Goal: Task Accomplishment & Management: Complete application form

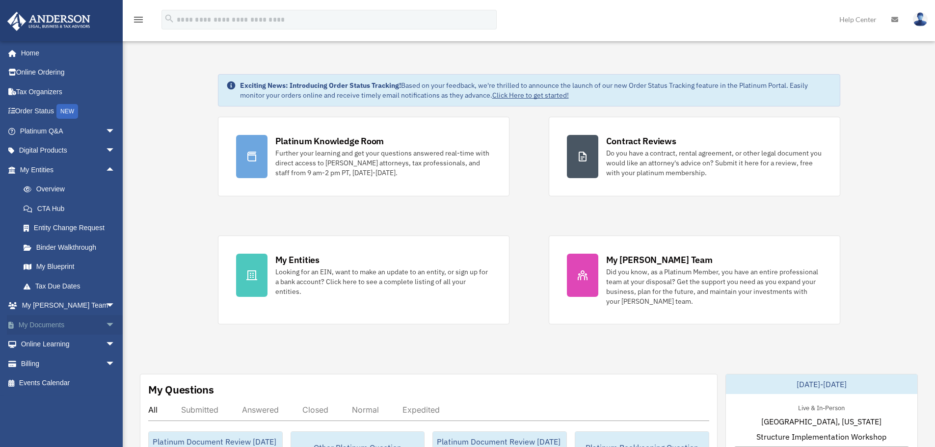
click at [89, 327] on link "My Documents arrow_drop_down" at bounding box center [68, 325] width 123 height 20
click at [106, 323] on span "arrow_drop_down" at bounding box center [116, 325] width 20 height 20
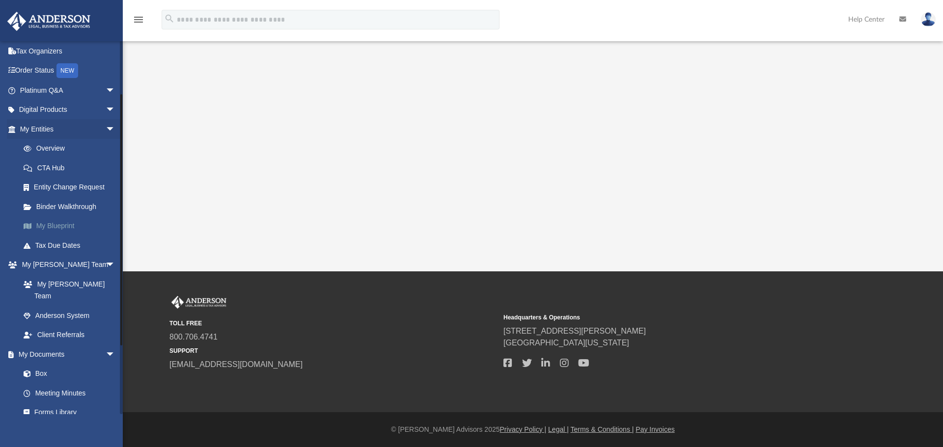
scroll to position [98, 0]
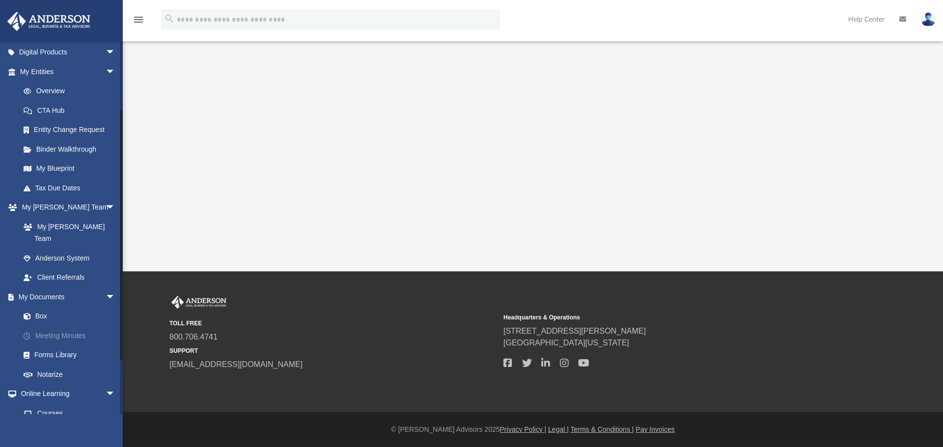
click at [68, 326] on link "Meeting Minutes" at bounding box center [72, 336] width 116 height 20
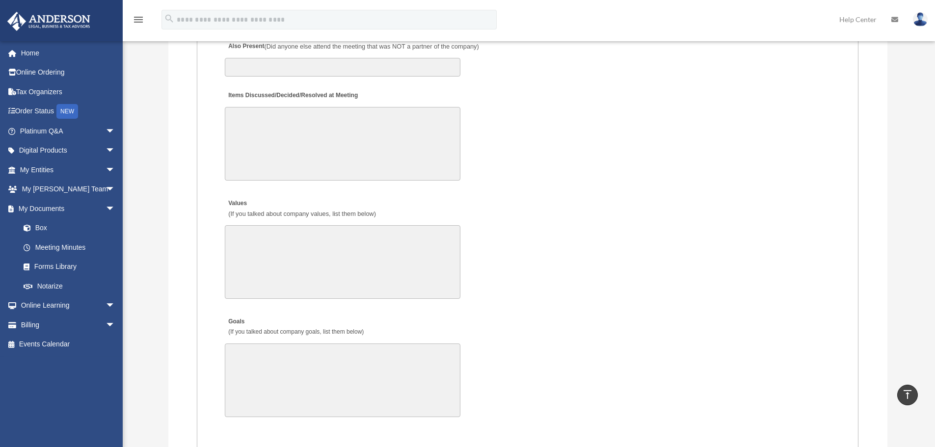
scroll to position [1669, 0]
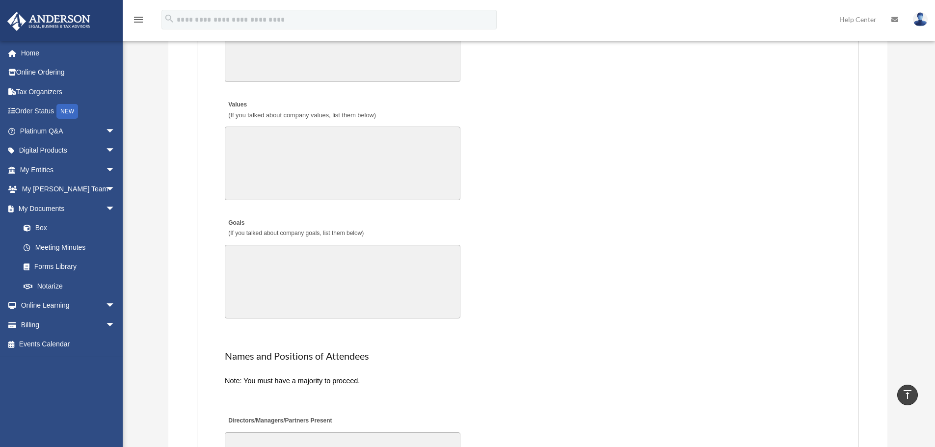
click at [415, 252] on textarea "Goals (If you talked about company goals, list them below)" at bounding box center [343, 282] width 236 height 74
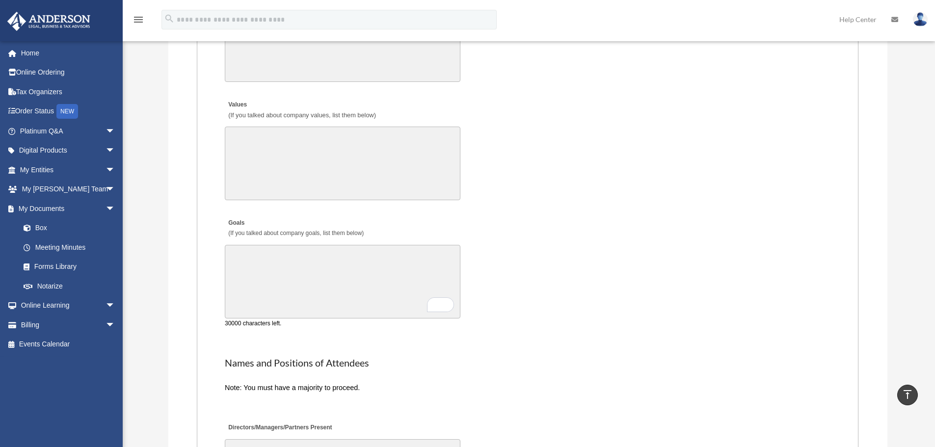
click at [315, 259] on textarea "Goals (If you talked about company goals, list them below)" at bounding box center [343, 282] width 236 height 74
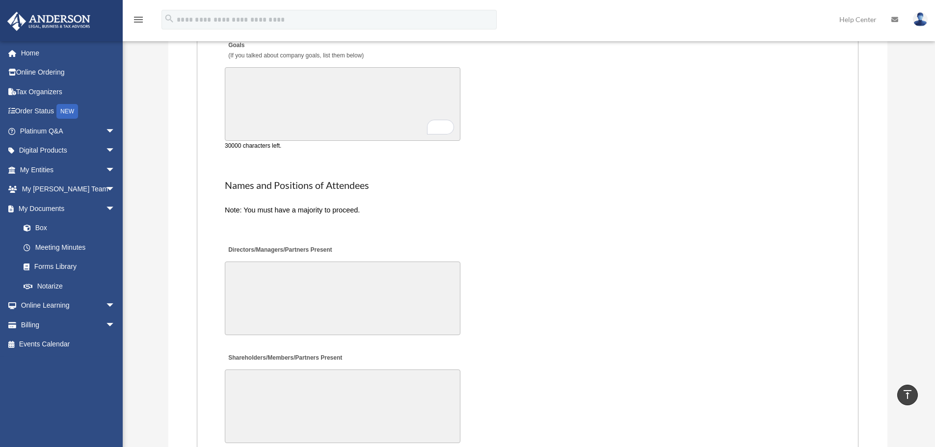
scroll to position [1865, 0]
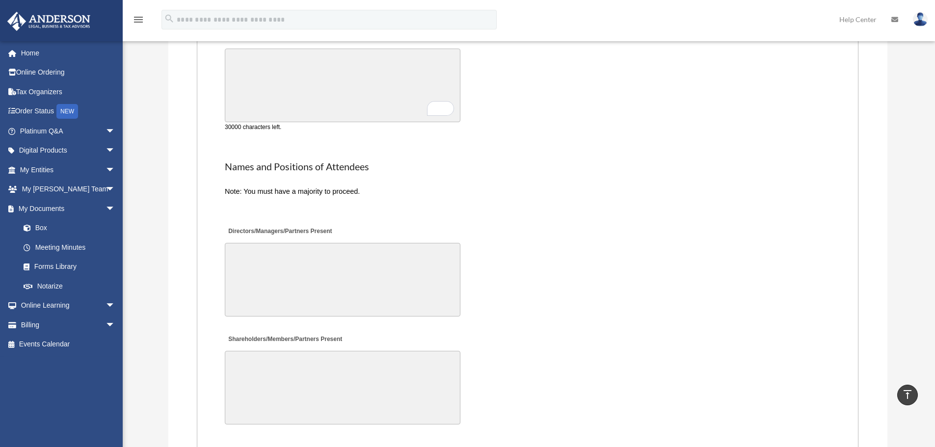
click at [267, 252] on textarea "Directors/Managers/Partners Present" at bounding box center [343, 280] width 236 height 74
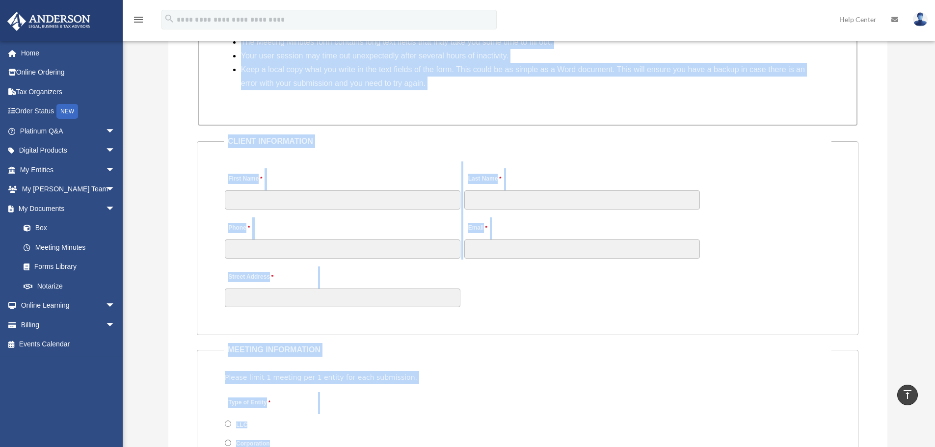
scroll to position [1170, 0]
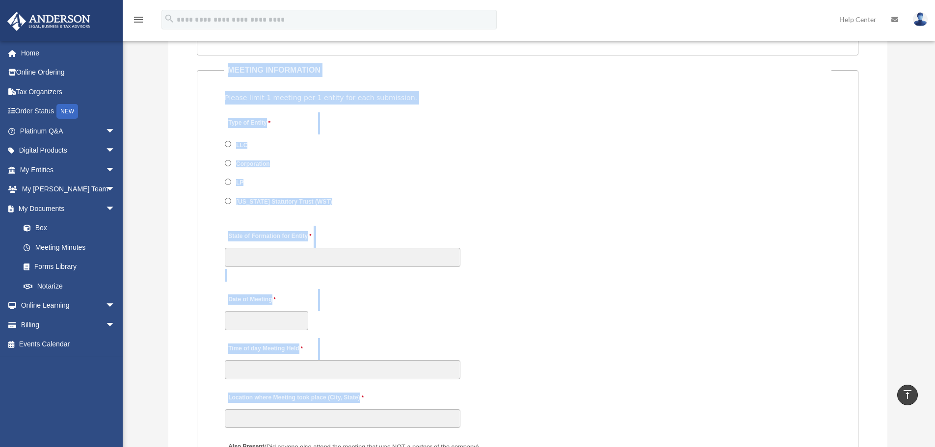
drag, startPoint x: 470, startPoint y: 78, endPoint x: 577, endPoint y: 384, distance: 324.5
click at [577, 384] on div "Meeting Minutes Please be advised that meeting minutes are not included in your…" at bounding box center [528, 57] width 734 height 2322
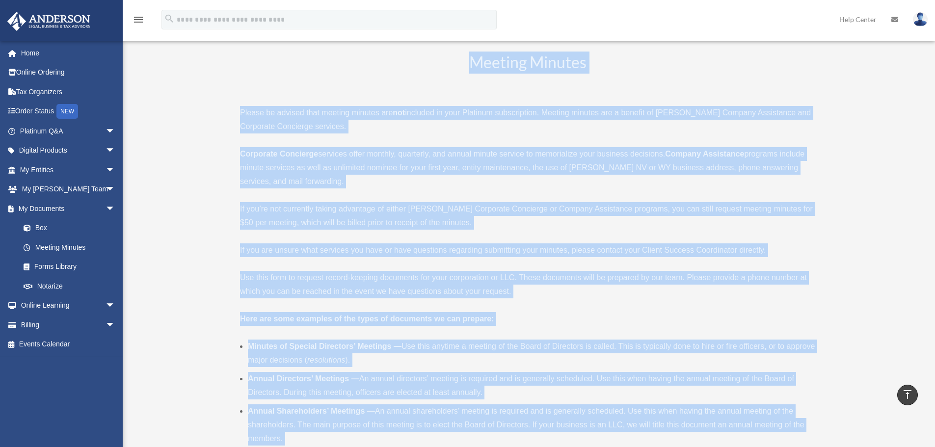
scroll to position [0, 0]
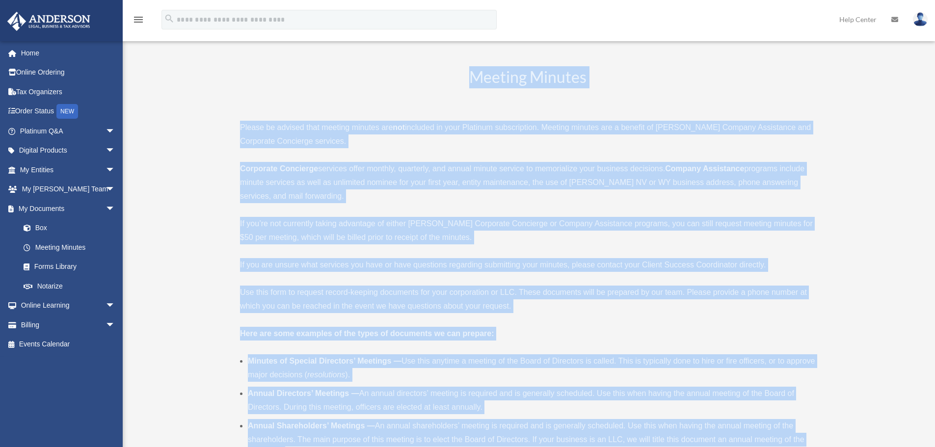
click at [435, 74] on h2 "Meeting Minutes" at bounding box center [527, 86] width 575 height 41
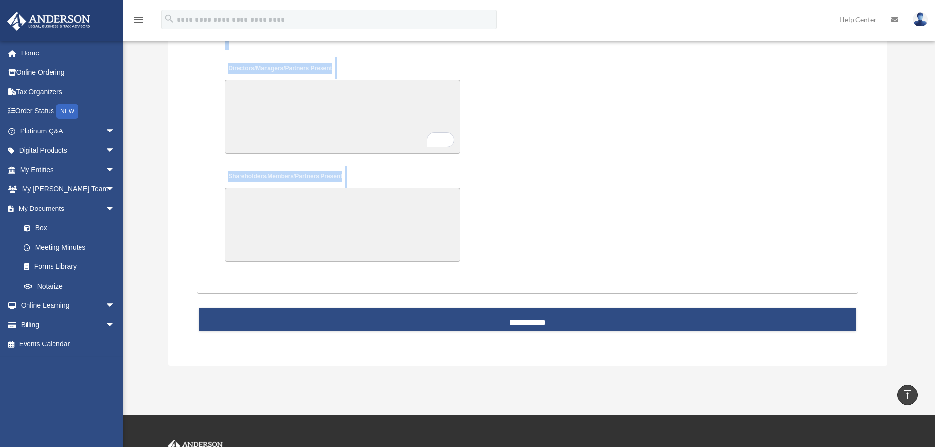
scroll to position [2173, 0]
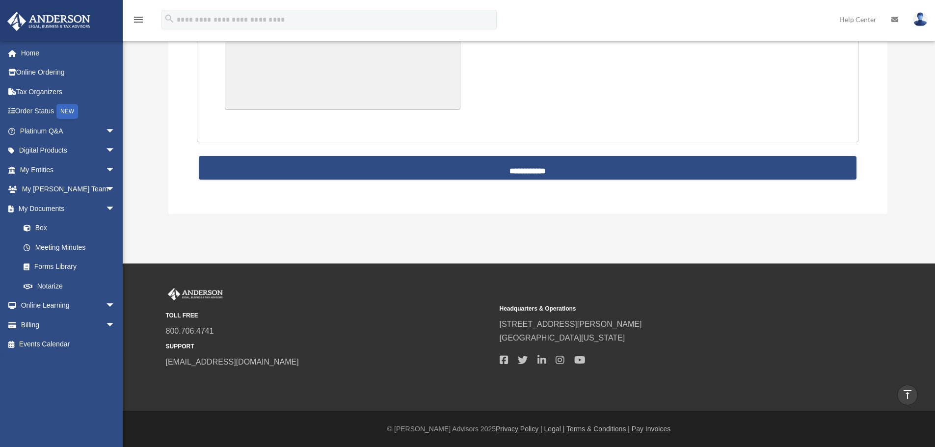
drag, startPoint x: 446, startPoint y: 71, endPoint x: 483, endPoint y: 194, distance: 128.9
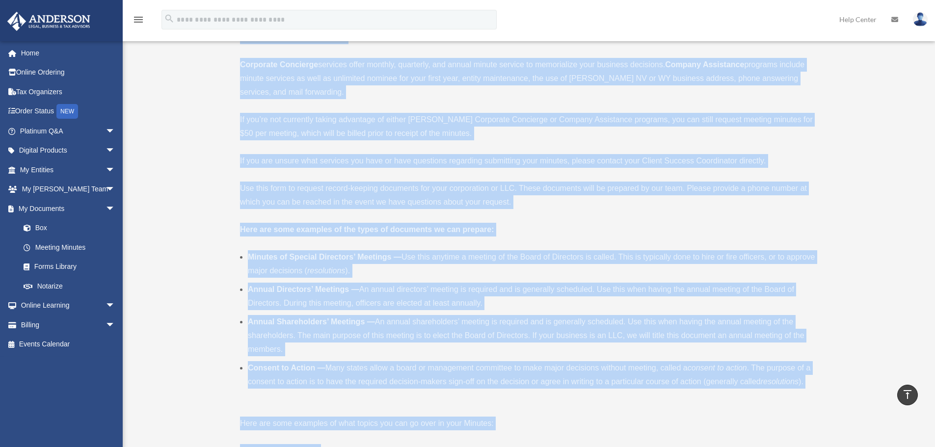
scroll to position [0, 0]
